Goal: Check status: Check status

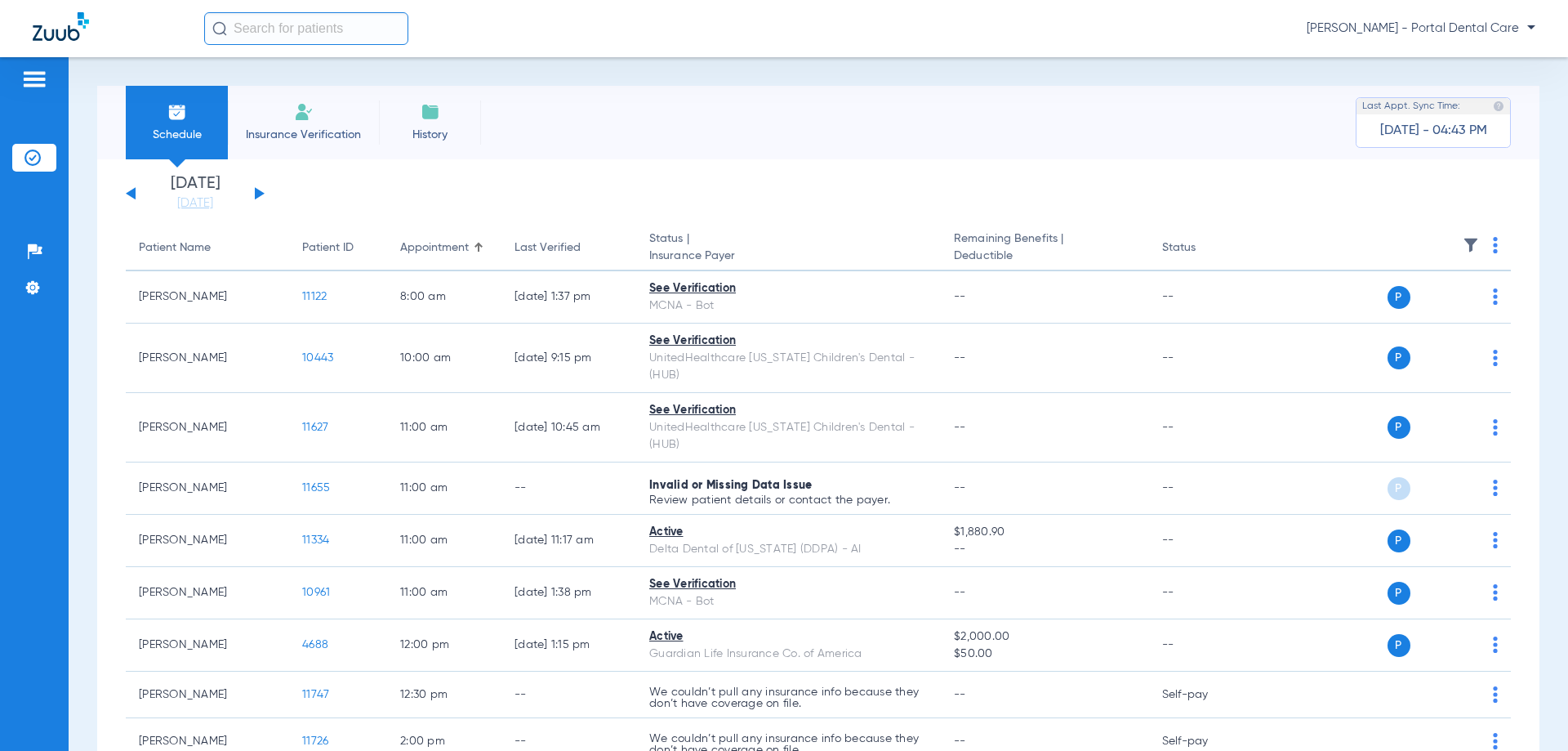
click at [255, 194] on button at bounding box center [259, 193] width 10 height 13
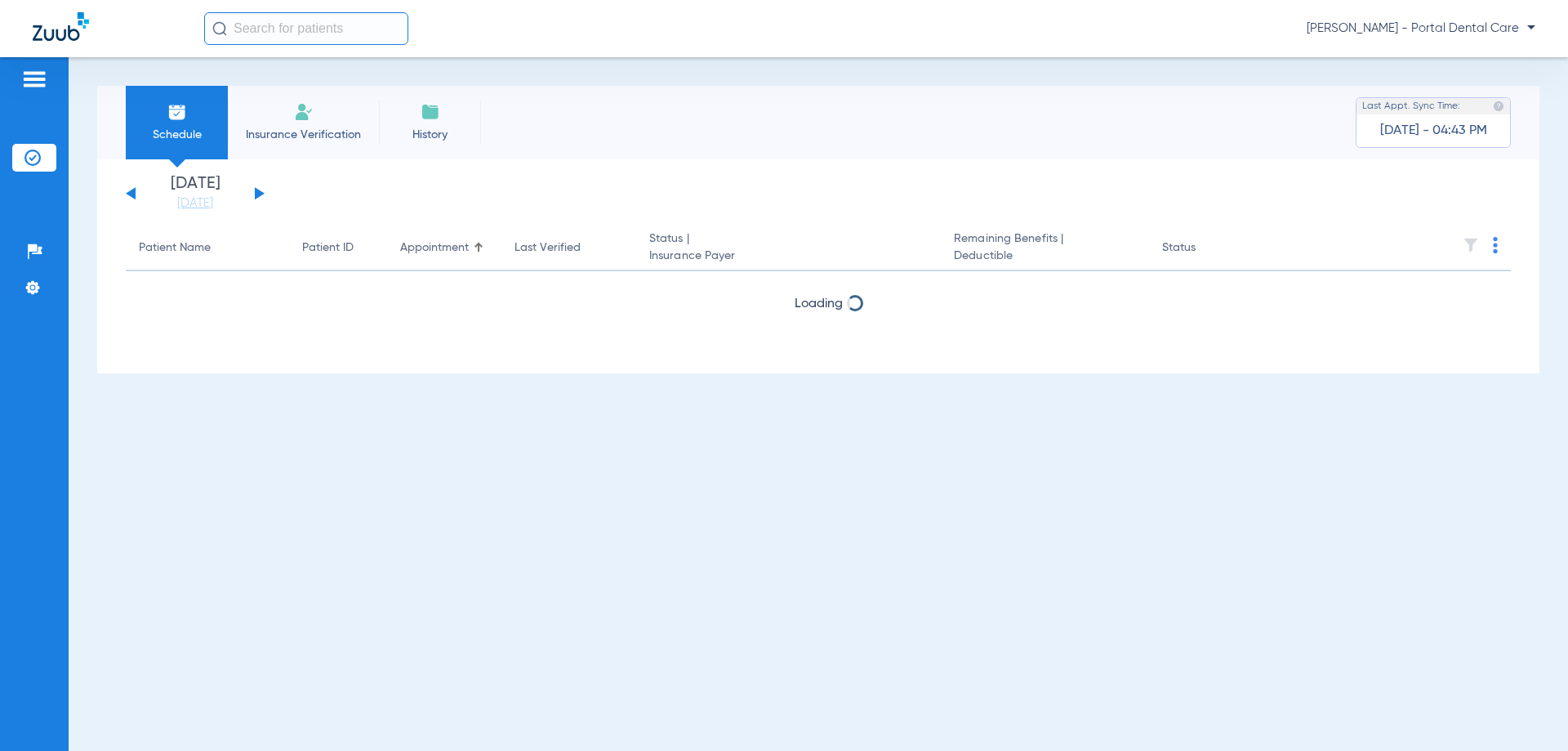
click at [255, 194] on button at bounding box center [259, 193] width 10 height 13
click at [129, 195] on button at bounding box center [131, 193] width 10 height 13
click at [129, 194] on button at bounding box center [131, 193] width 10 height 13
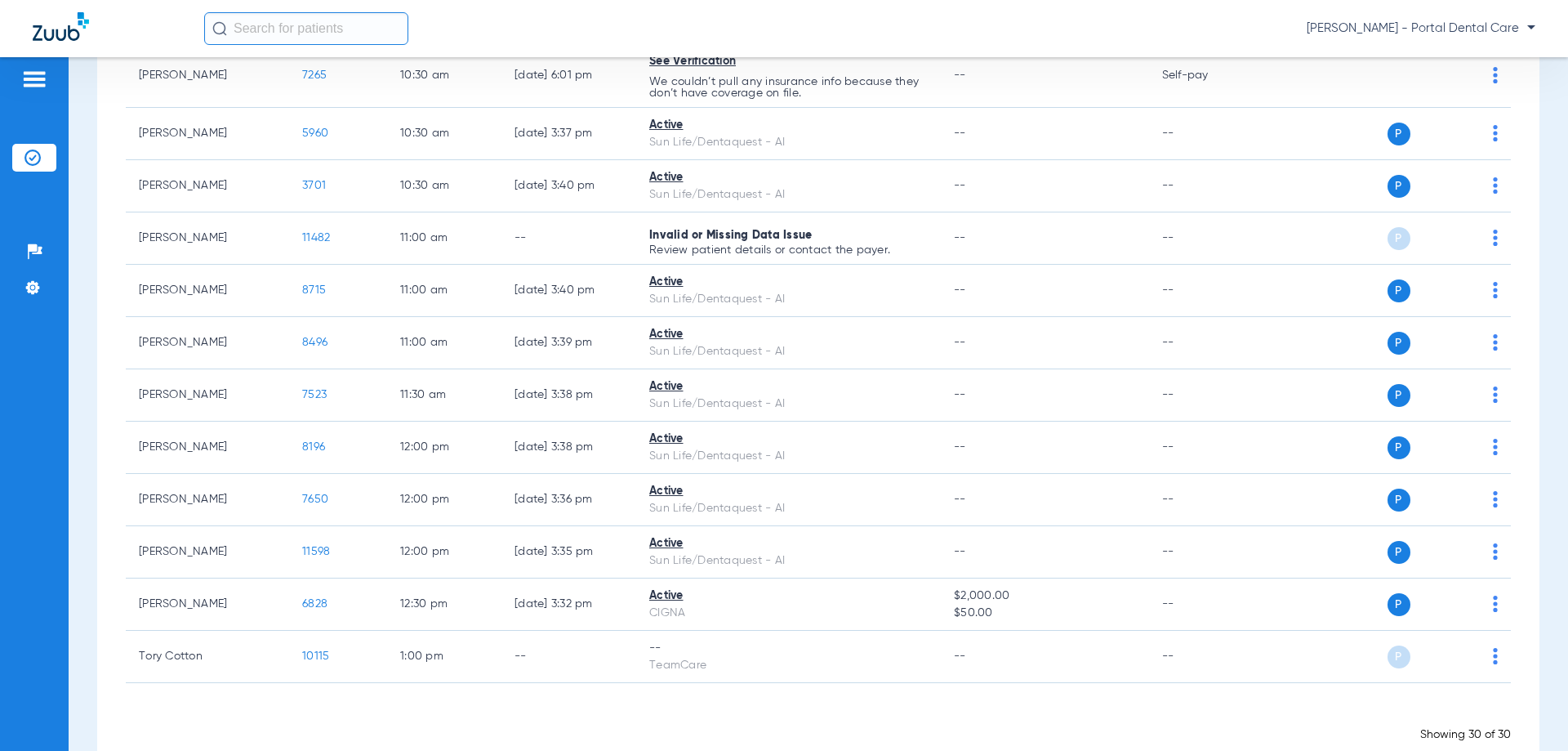
scroll to position [1428, 0]
